Goal: Task Accomplishment & Management: Manage account settings

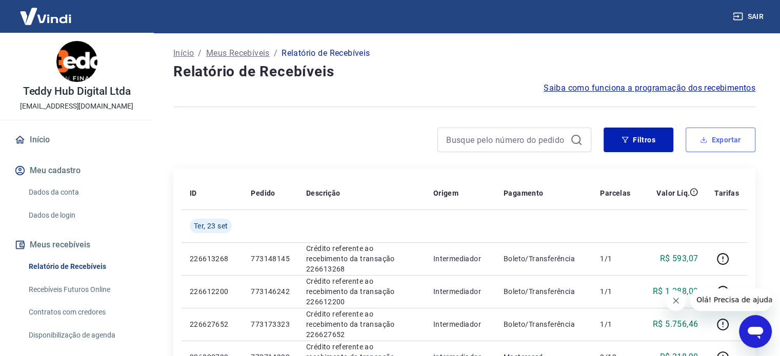
click at [722, 139] on button "Exportar" at bounding box center [721, 140] width 70 height 25
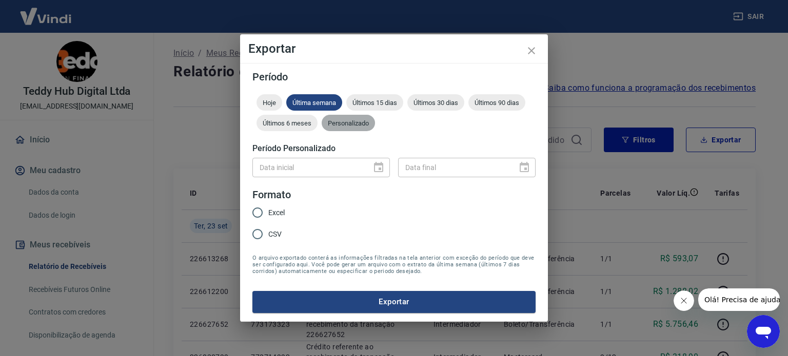
click at [352, 130] on div "Personalizado" at bounding box center [348, 123] width 53 height 16
click at [378, 166] on icon "Choose date" at bounding box center [378, 168] width 12 height 12
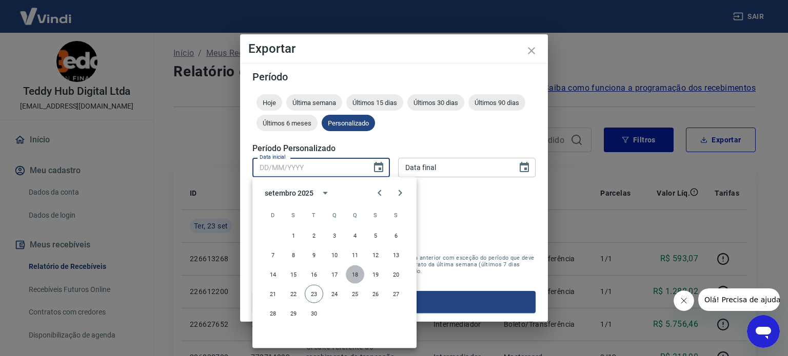
click at [355, 274] on button "18" at bounding box center [355, 275] width 18 height 18
type input "18/09/2025"
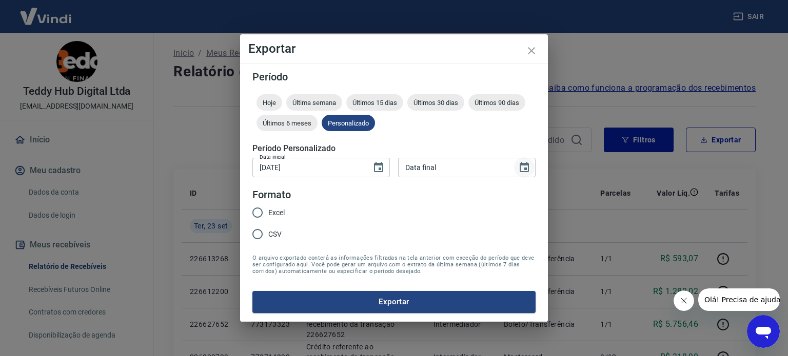
click at [525, 165] on icon "Choose date" at bounding box center [523, 167] width 9 height 10
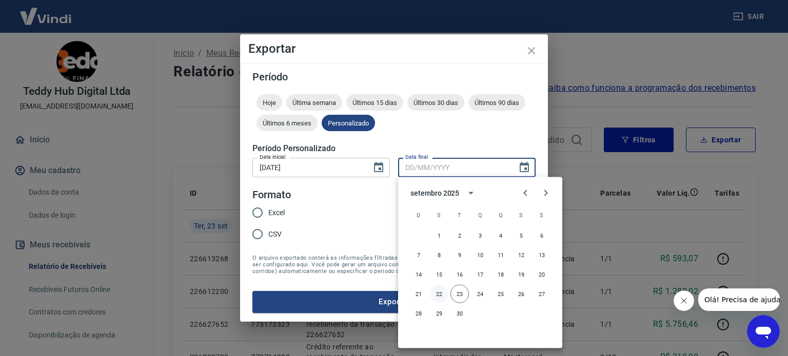
click at [444, 295] on button "22" at bounding box center [439, 294] width 18 height 18
type input "22/09/2025"
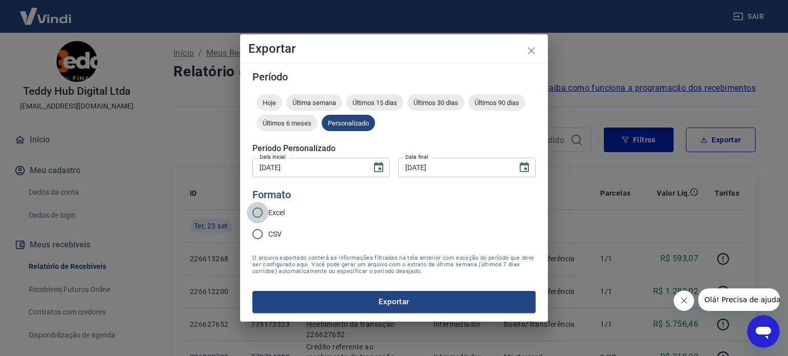
click at [265, 213] on input "Excel" at bounding box center [258, 213] width 22 height 22
radio input "true"
click at [414, 302] on button "Exportar" at bounding box center [393, 302] width 283 height 22
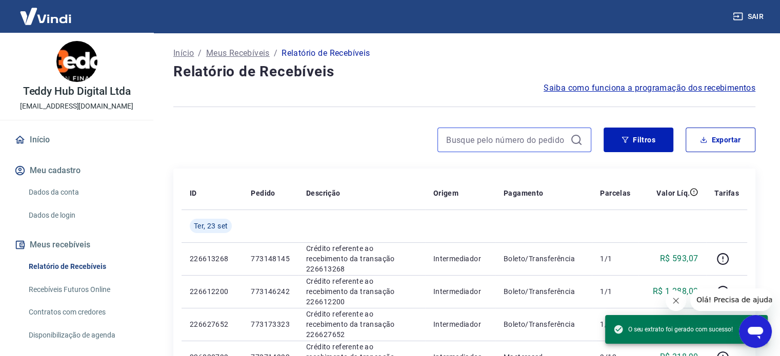
click at [540, 144] on input at bounding box center [506, 139] width 120 height 15
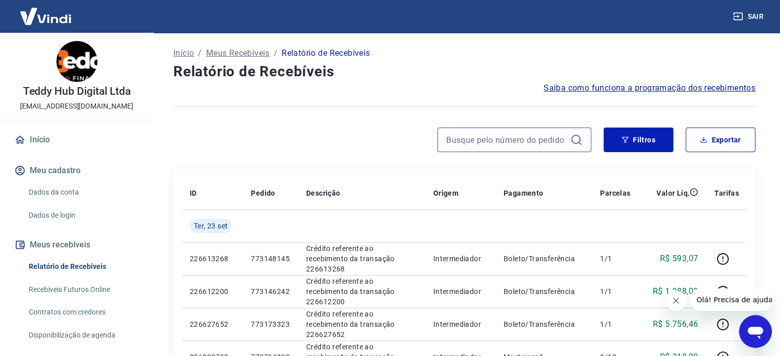
paste input "690622846"
click at [507, 139] on input "690622846" at bounding box center [506, 139] width 120 height 15
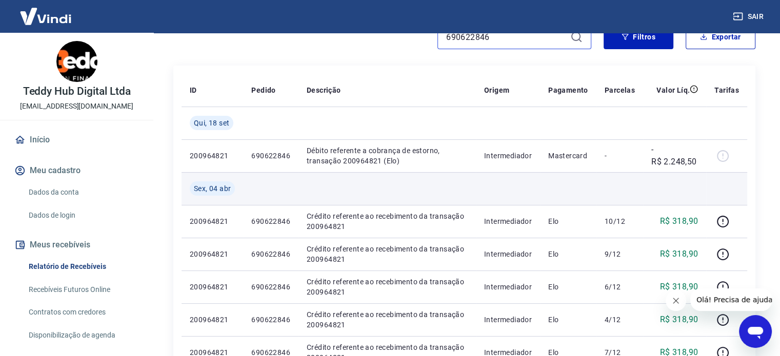
scroll to position [103, 0]
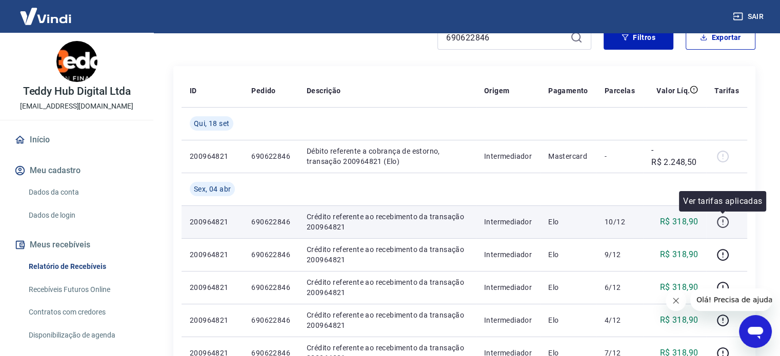
click at [721, 225] on icon "button" at bounding box center [722, 222] width 13 height 13
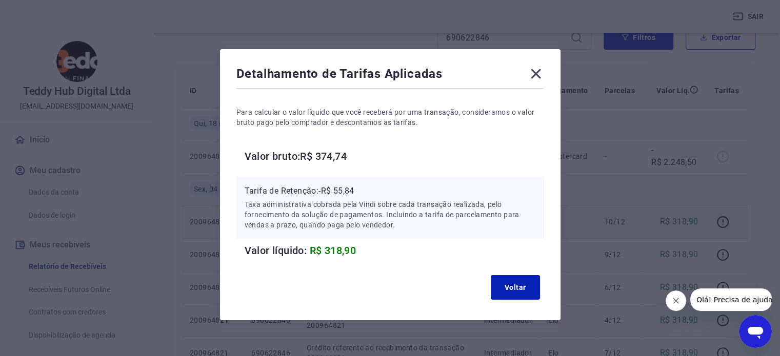
click at [535, 73] on icon at bounding box center [536, 74] width 10 height 10
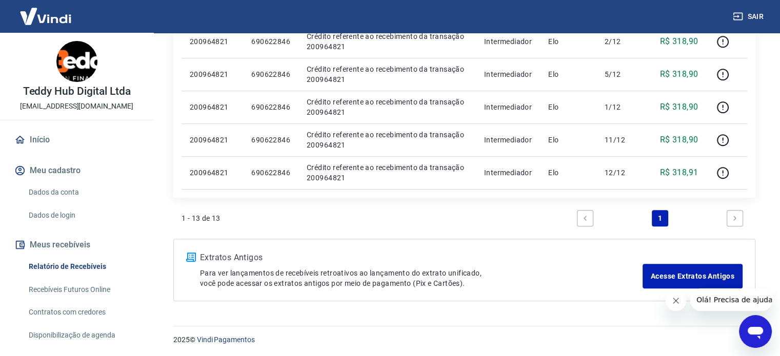
scroll to position [513, 0]
click at [736, 219] on icon "Next page" at bounding box center [734, 217] width 7 height 7
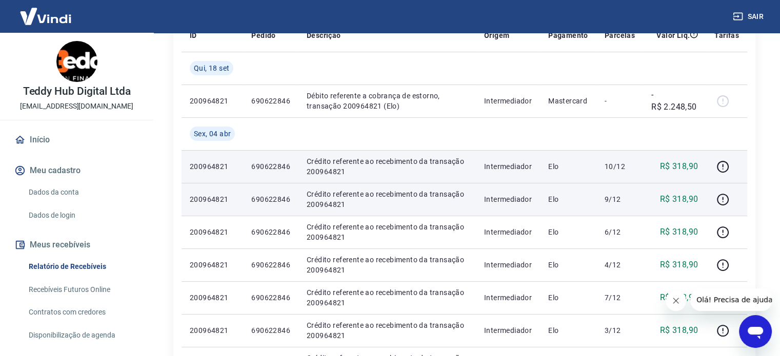
scroll to position [154, 0]
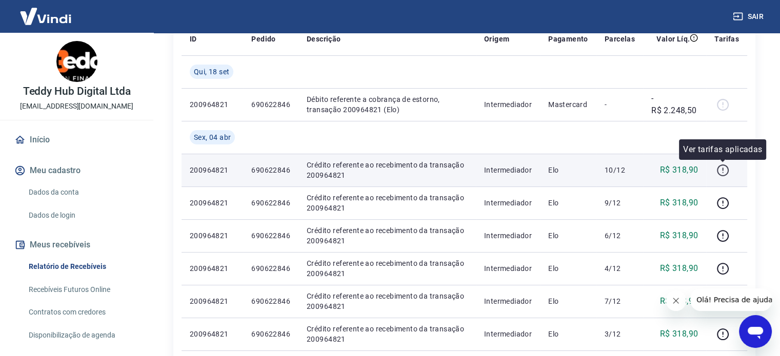
click at [720, 172] on icon "button" at bounding box center [722, 170] width 13 height 13
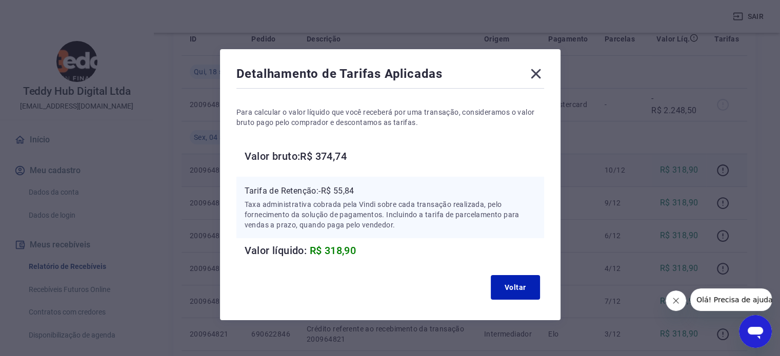
click at [541, 74] on icon at bounding box center [536, 74] width 16 height 16
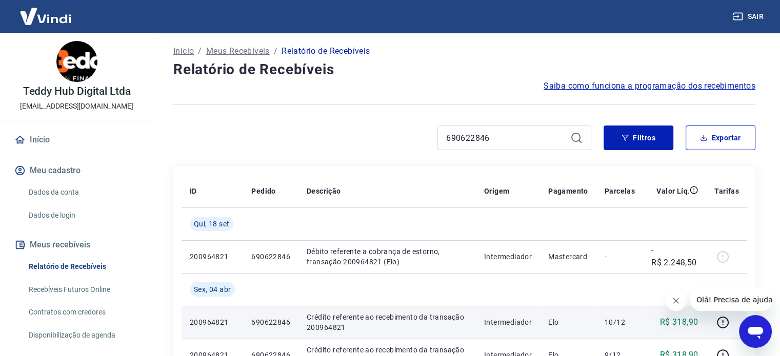
scroll to position [1, 0]
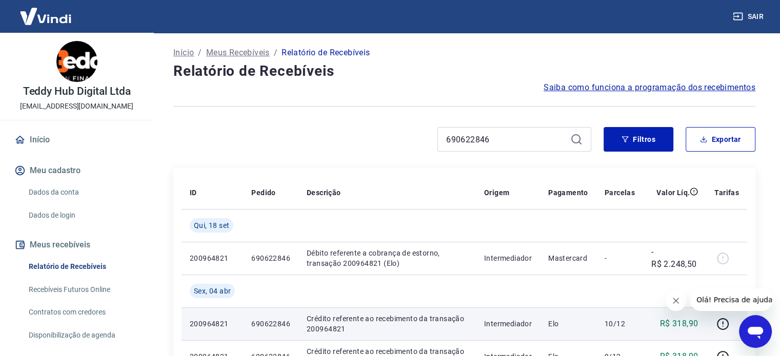
drag, startPoint x: 518, startPoint y: 131, endPoint x: 396, endPoint y: 134, distance: 122.1
click at [396, 134] on div "690622846" at bounding box center [382, 139] width 418 height 25
click at [521, 139] on input "690622846" at bounding box center [506, 139] width 120 height 15
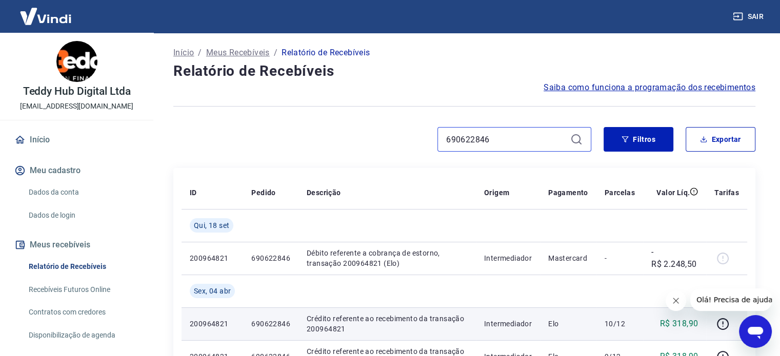
paste input "767931058"
click at [578, 141] on icon at bounding box center [576, 139] width 12 height 12
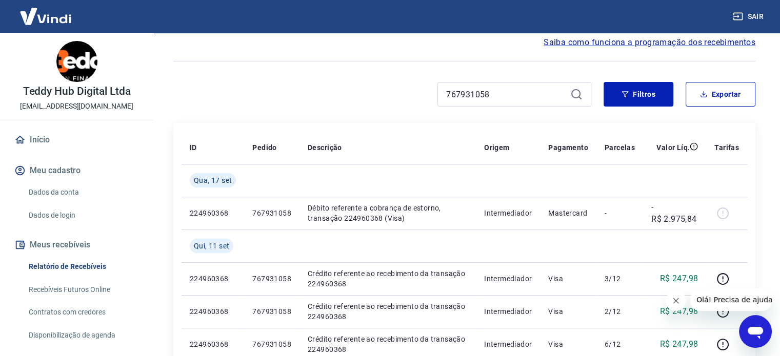
scroll to position [1, 0]
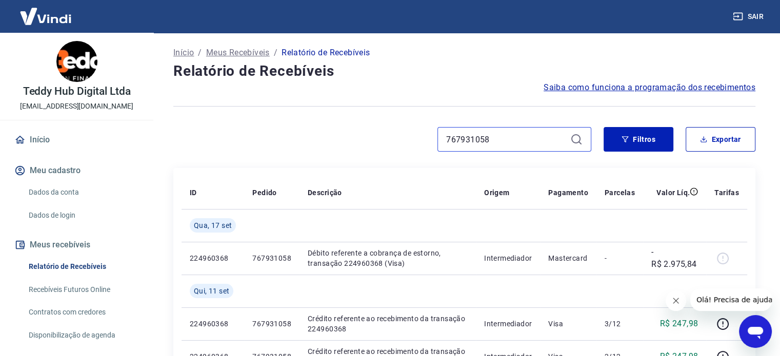
click at [548, 136] on input "767931058" at bounding box center [506, 139] width 120 height 15
paste input "690622846"
type input "690622846"
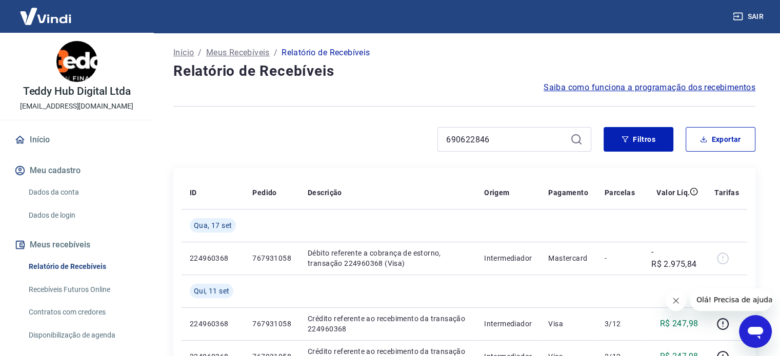
click at [577, 139] on icon at bounding box center [576, 139] width 12 height 12
